Goal: Navigation & Orientation: Find specific page/section

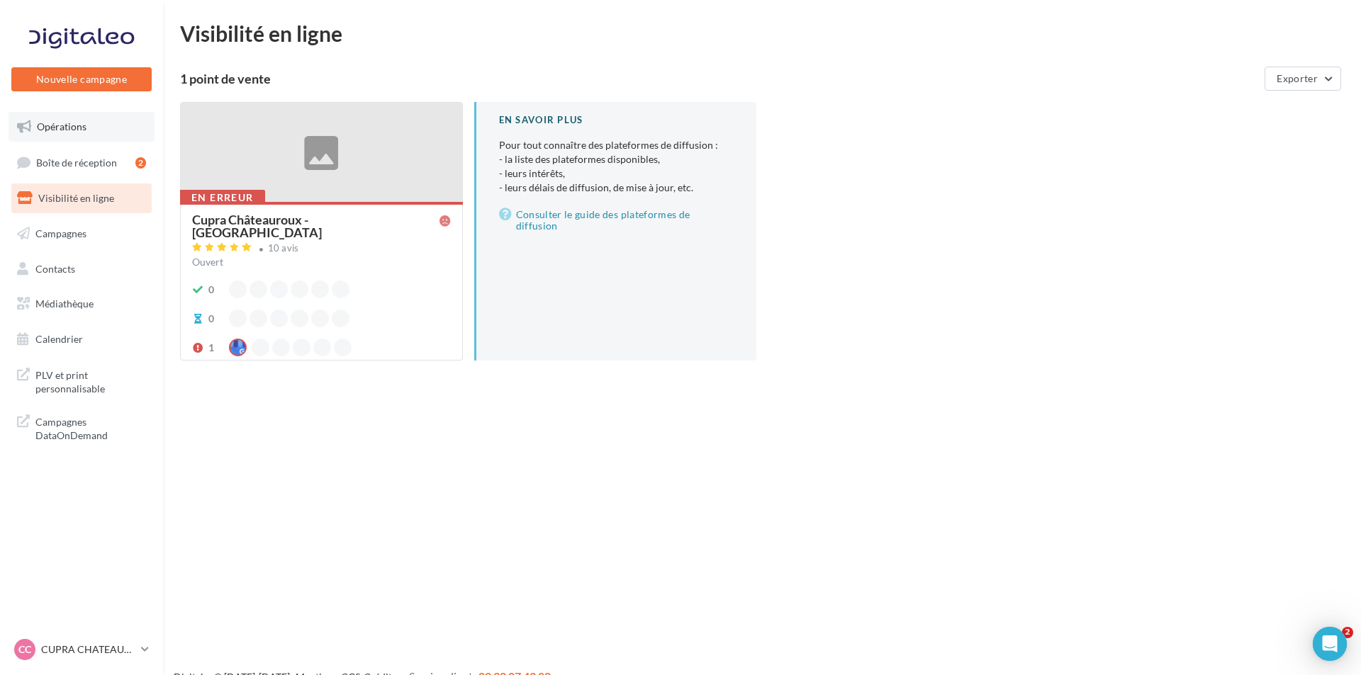
click at [92, 140] on link "Opérations" at bounding box center [82, 127] width 146 height 30
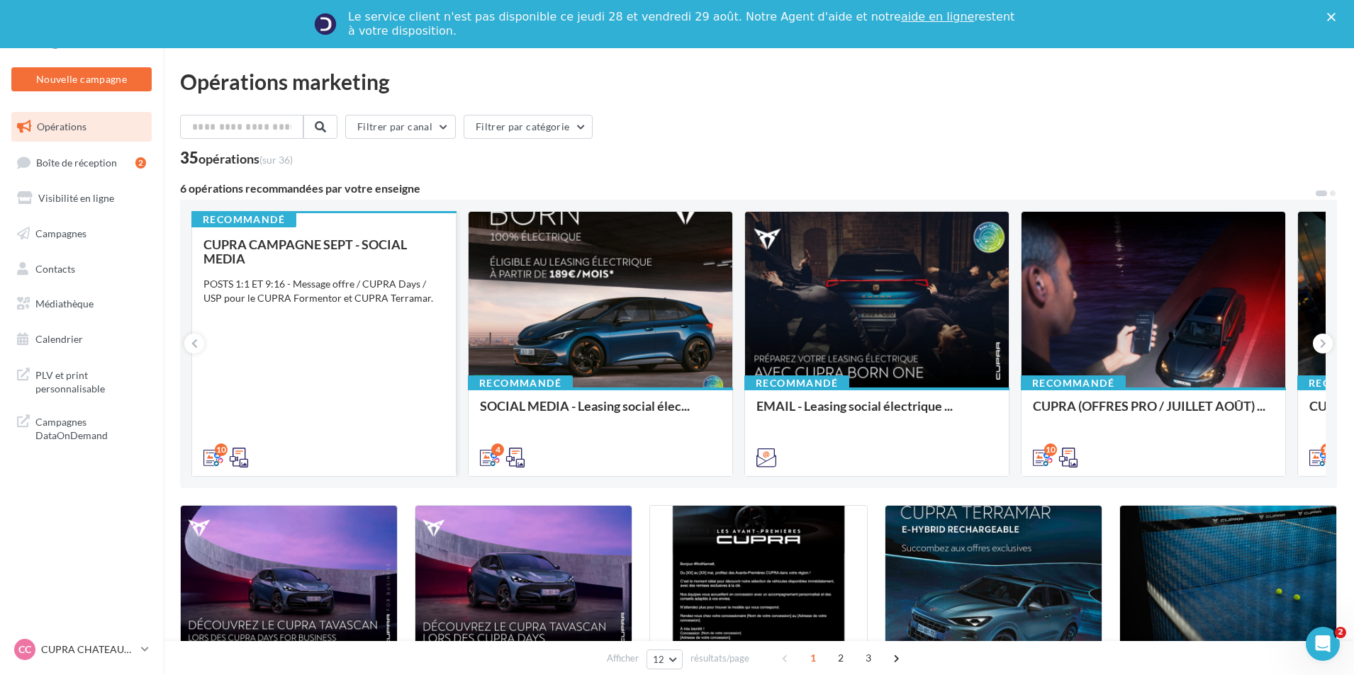
scroll to position [71, 0]
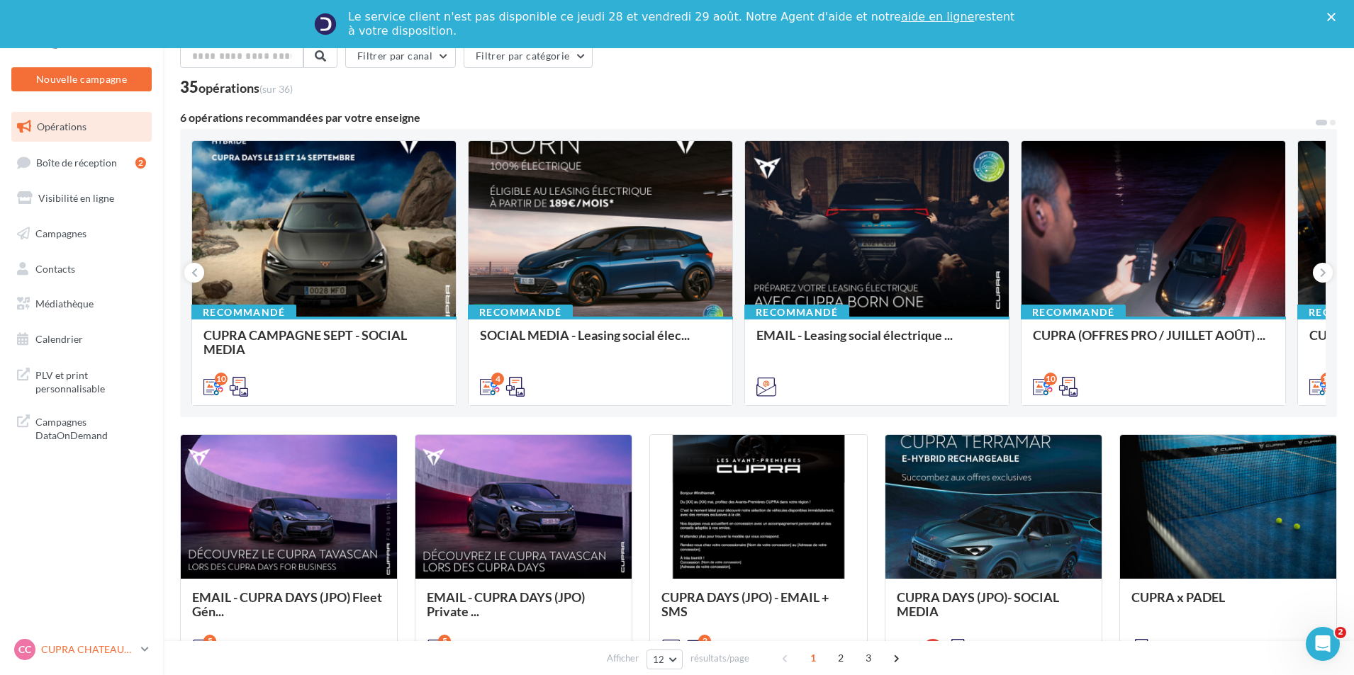
click at [124, 642] on div "CC CUPRA CHATEAUROUX cupra-[GEOGRAPHIC_DATA]-36007" at bounding box center [74, 649] width 121 height 21
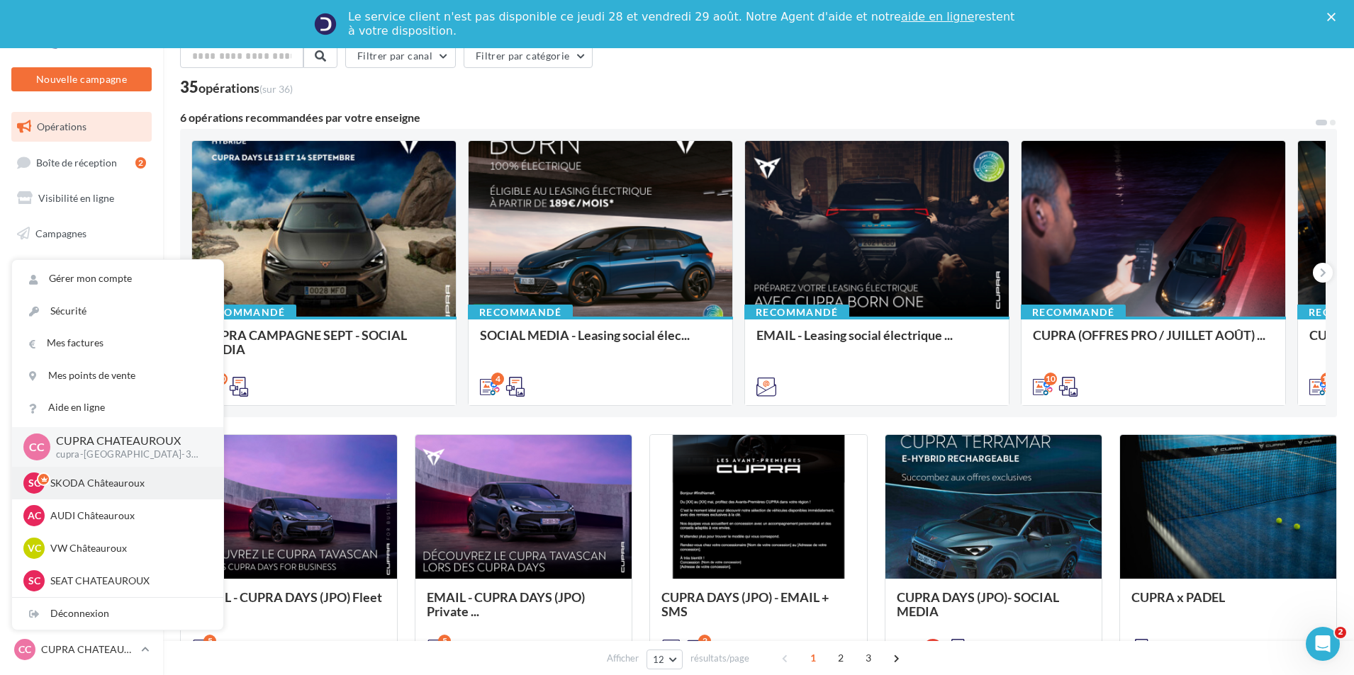
click at [145, 481] on p "SKODA Châteauroux" at bounding box center [128, 483] width 156 height 14
